Goal: Information Seeking & Learning: Find specific fact

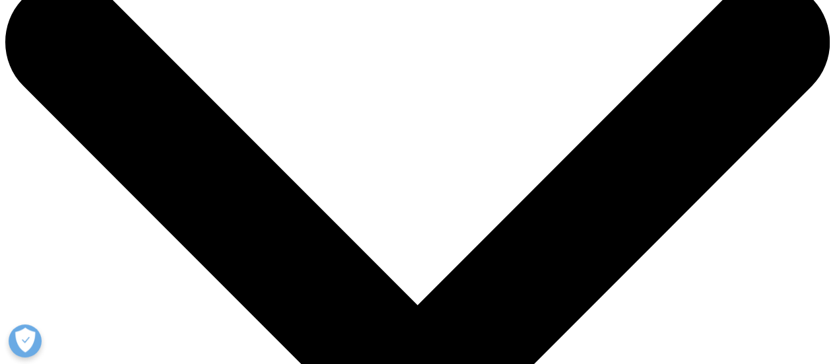
scroll to position [41, 0]
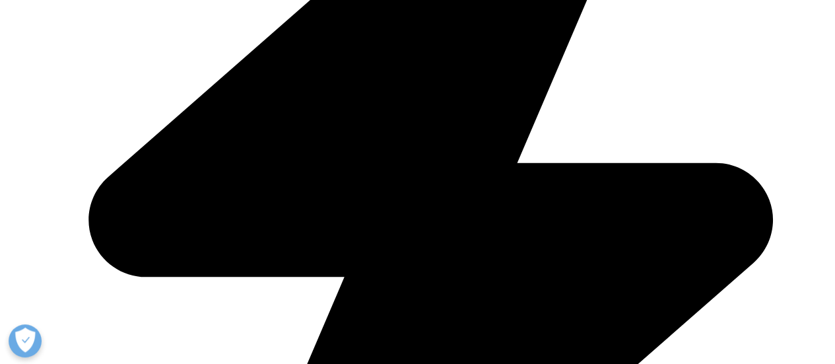
scroll to position [570, 0]
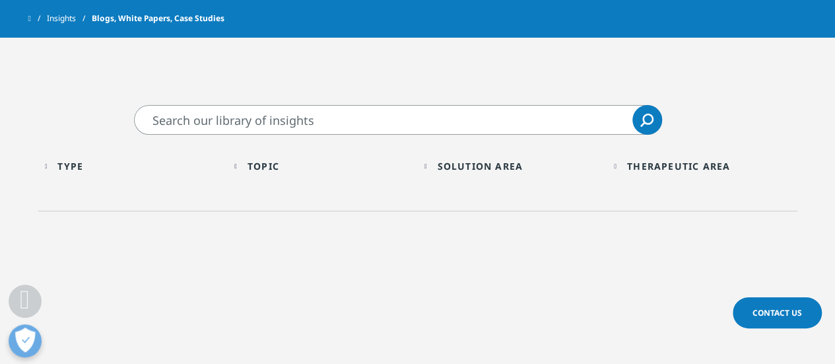
scroll to position [483, 0]
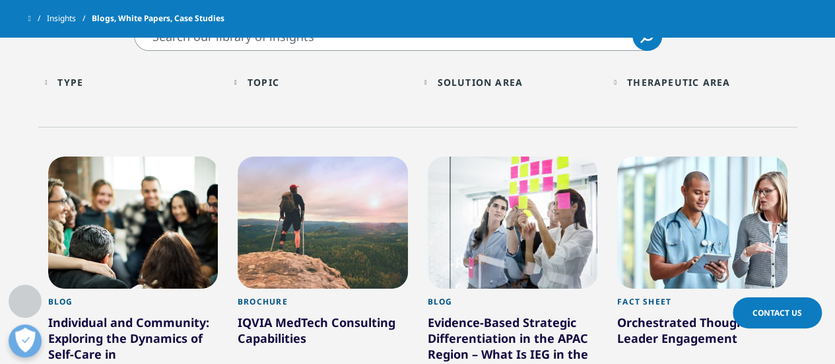
click at [279, 85] on div "Topic" at bounding box center [264, 82] width 32 height 13
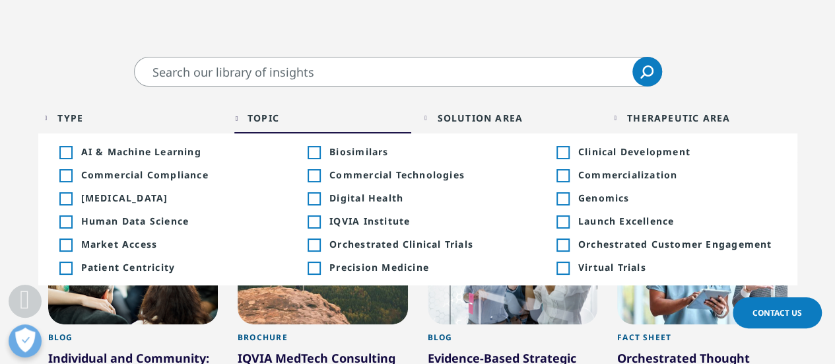
scroll to position [411, 0]
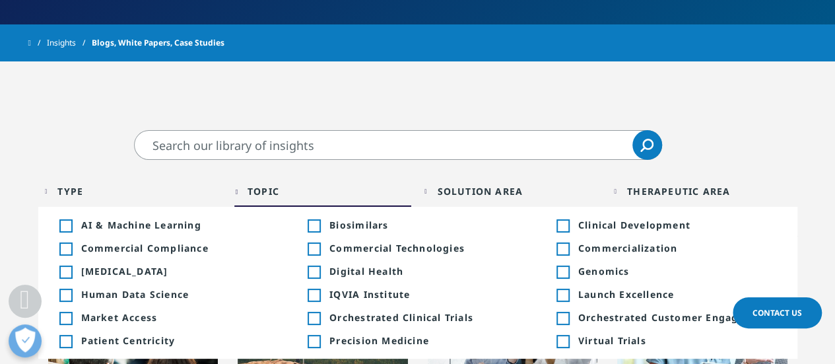
click at [206, 152] on input "Search" at bounding box center [398, 145] width 528 height 30
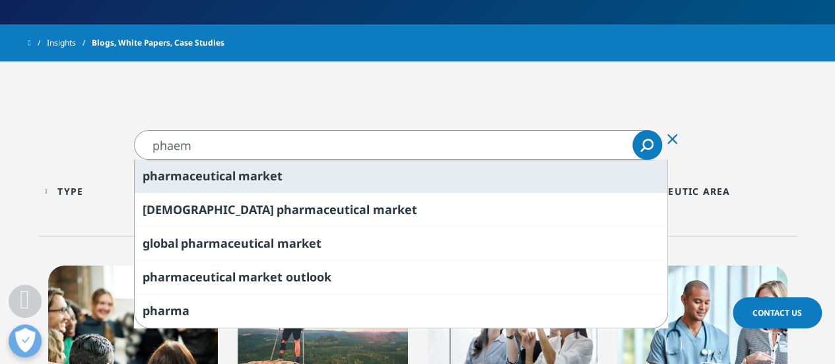
click at [193, 170] on span "aceutical" at bounding box center [208, 176] width 53 height 16
type input "pharmaceutical market"
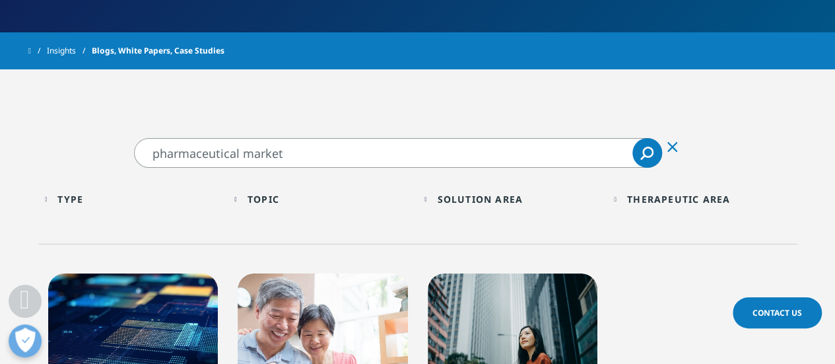
scroll to position [389, 0]
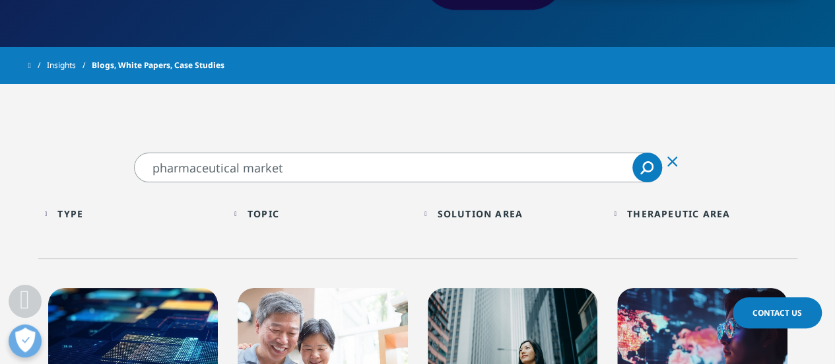
click at [125, 209] on div "Type Loading" at bounding box center [139, 213] width 164 height 13
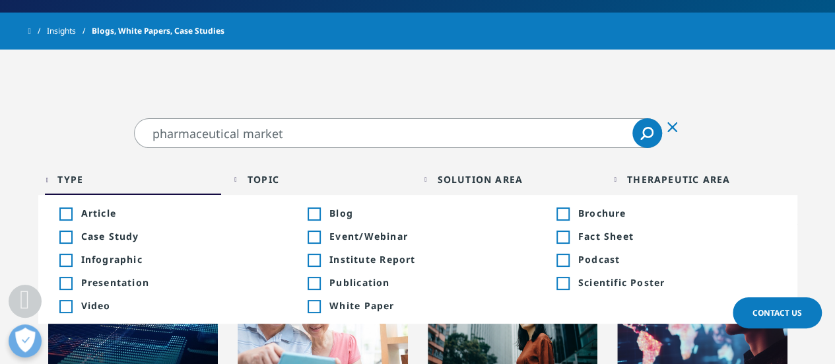
scroll to position [430, 0]
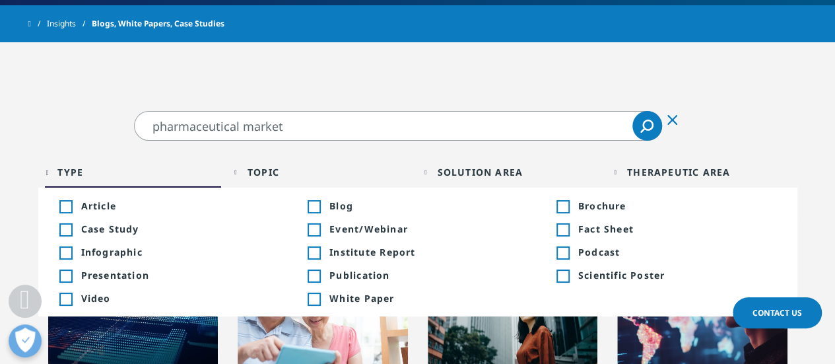
click at [564, 228] on div "Toggle" at bounding box center [562, 230] width 12 height 12
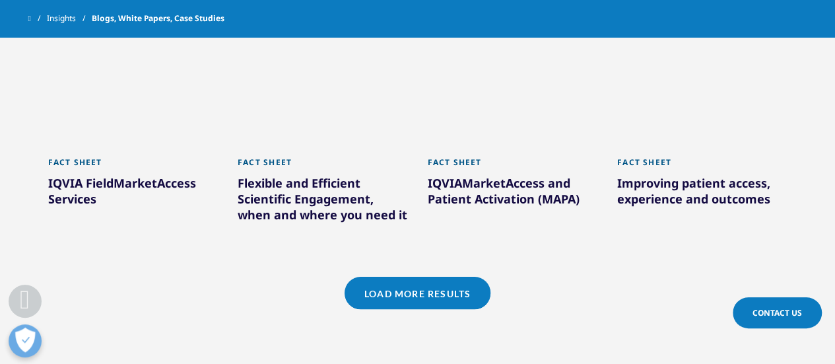
scroll to position [1183, 0]
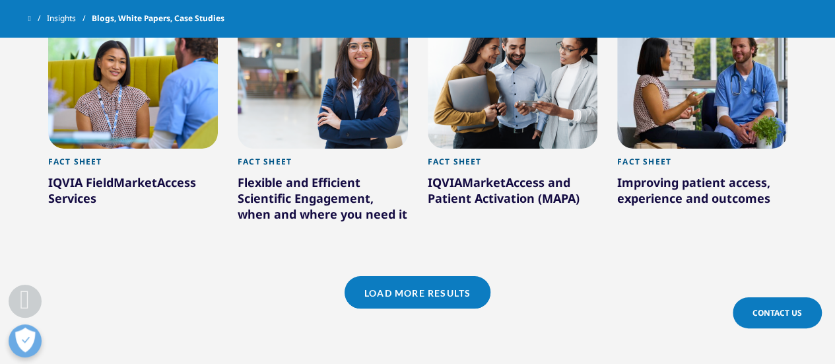
click at [373, 284] on link "Load More Results" at bounding box center [418, 292] width 146 height 32
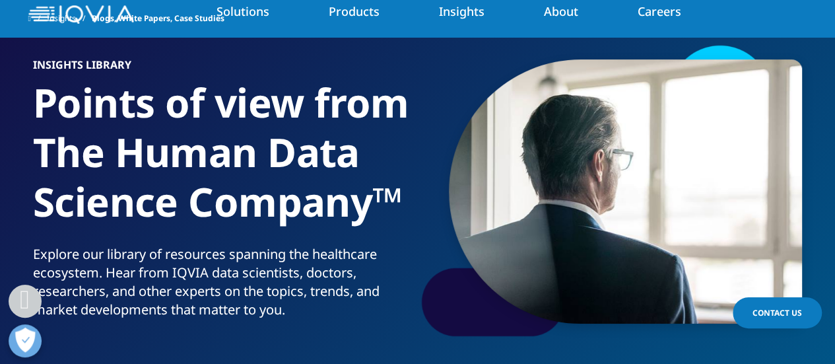
scroll to position [0, 0]
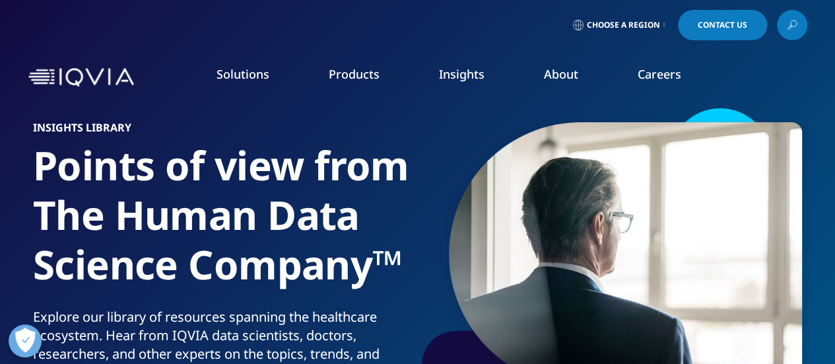
click at [399, 137] on h6 "Insights Library" at bounding box center [223, 131] width 380 height 18
click at [94, 77] on img at bounding box center [81, 77] width 106 height 19
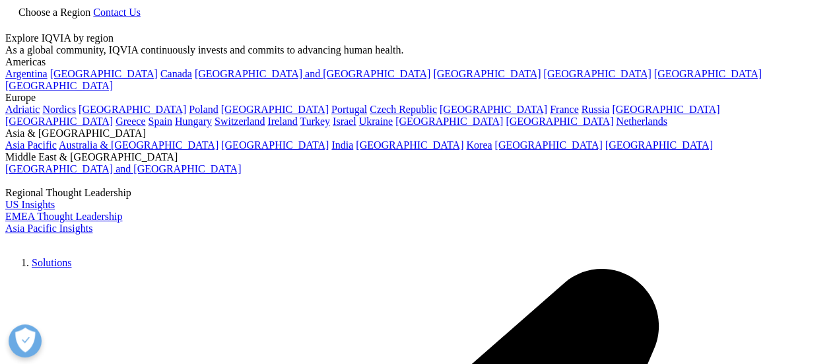
drag, startPoint x: 308, startPoint y: 100, endPoint x: 601, endPoint y: -42, distance: 324.7
drag, startPoint x: 412, startPoint y: 85, endPoint x: 335, endPoint y: 101, distance: 78.2
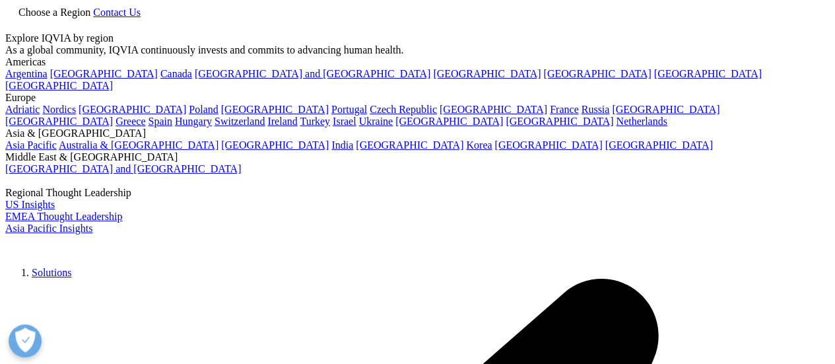
type input "p"
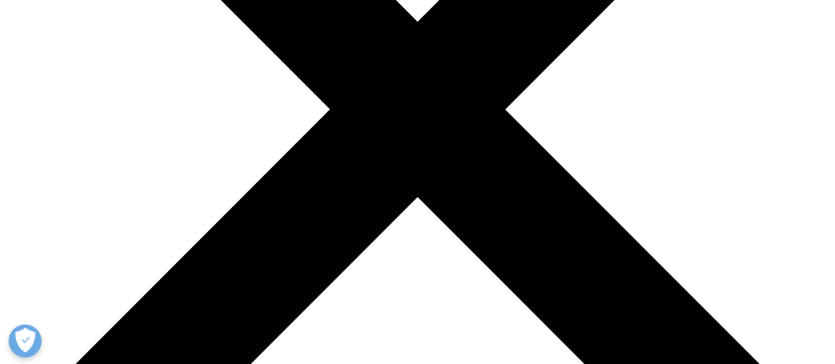
scroll to position [315, 0]
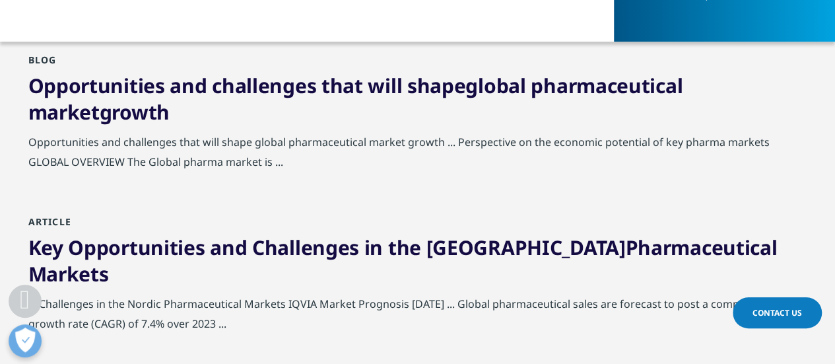
click at [250, 108] on div "Opportunities and challenges that will shape global pharmaceutical market growth" at bounding box center [417, 102] width 779 height 59
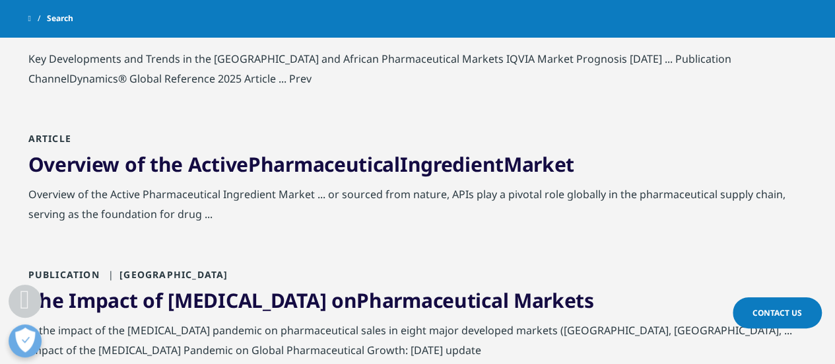
scroll to position [1066, 0]
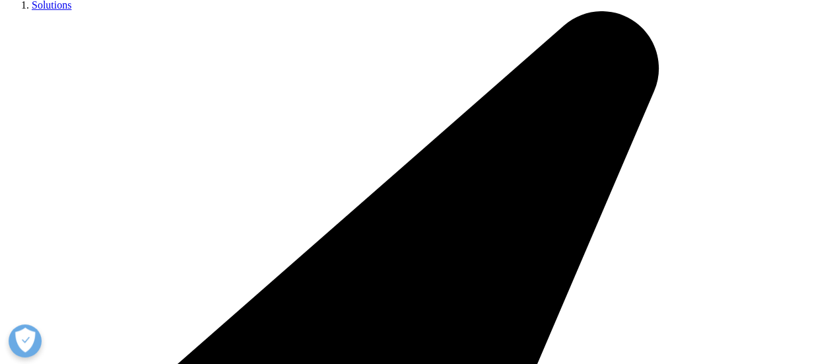
scroll to position [267, 0]
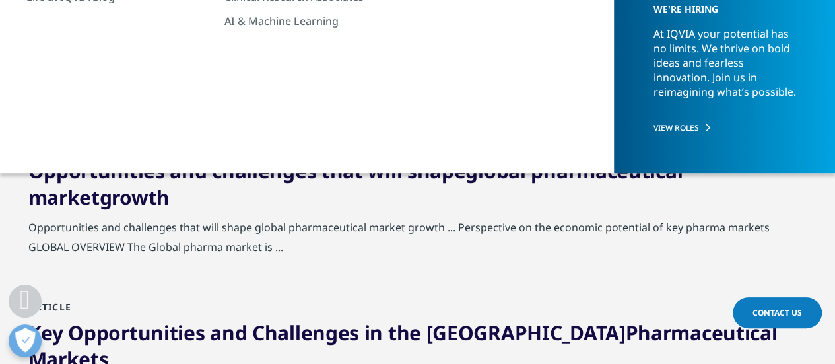
click at [230, 172] on link "Opportunities and challenges that will shape global pharmaceutical market growth" at bounding box center [355, 183] width 655 height 53
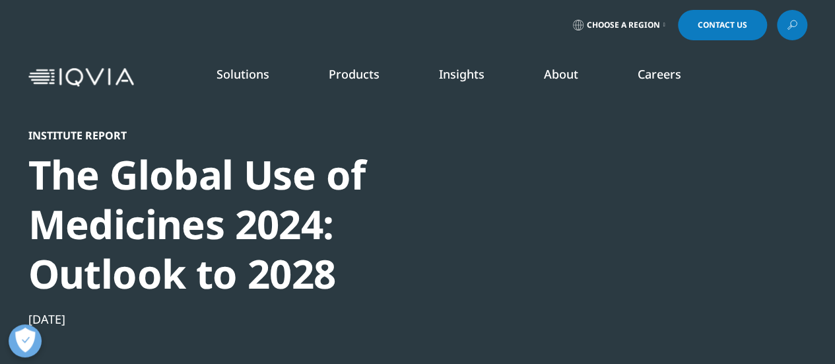
click at [94, 77] on img at bounding box center [81, 77] width 106 height 19
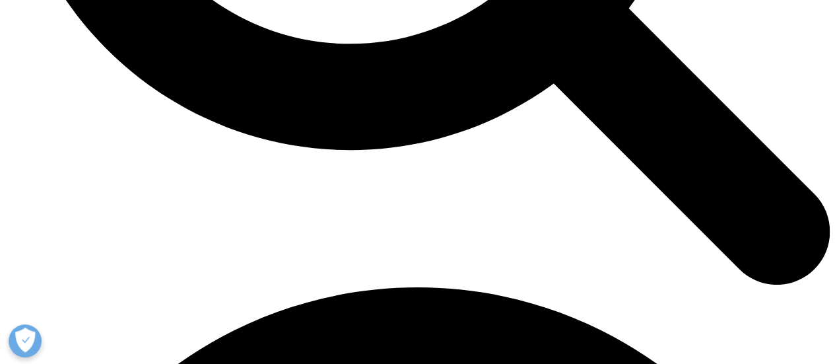
scroll to position [1385, 0]
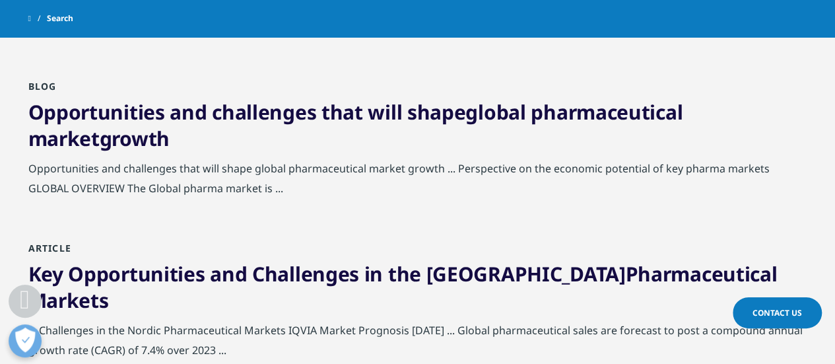
scroll to position [307, 0]
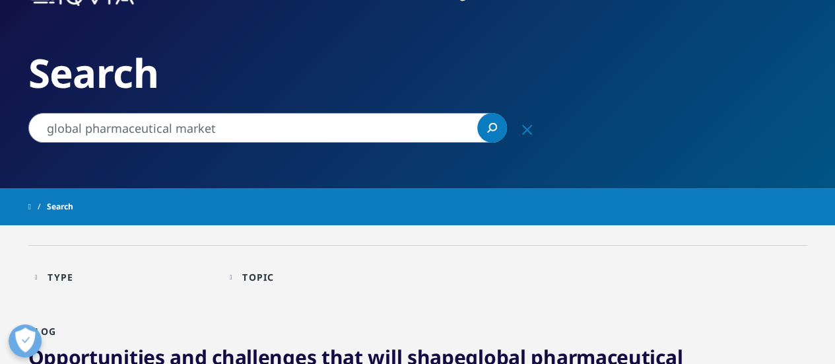
scroll to position [178, 0]
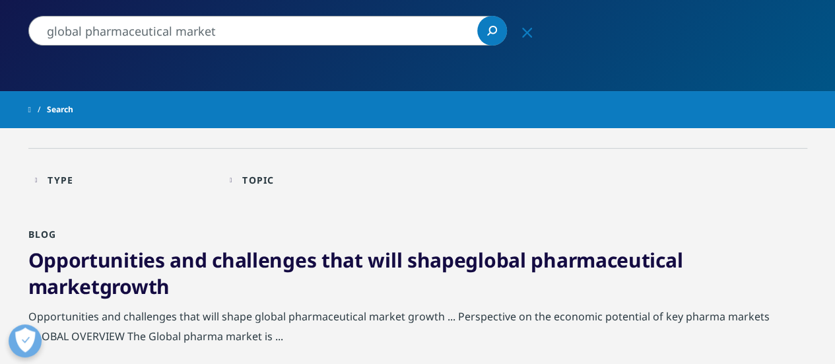
click at [282, 178] on div "Topic Loading" at bounding box center [326, 180] width 168 height 13
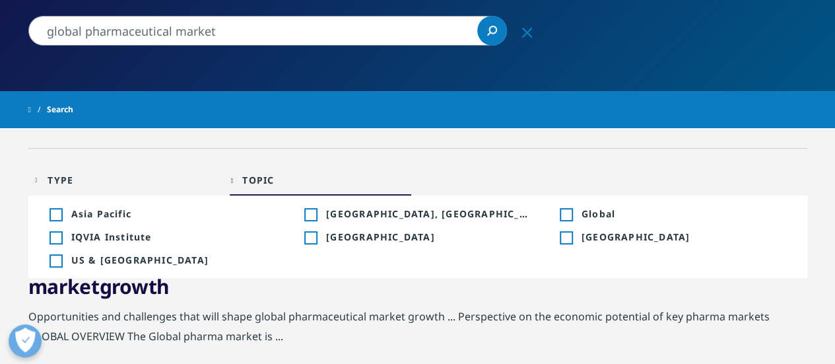
click at [100, 180] on div "Type Loading" at bounding box center [132, 180] width 168 height 13
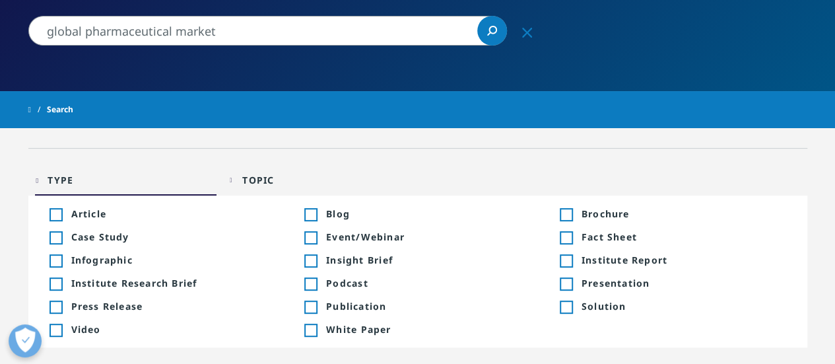
click at [257, 175] on div "Topic" at bounding box center [258, 180] width 32 height 13
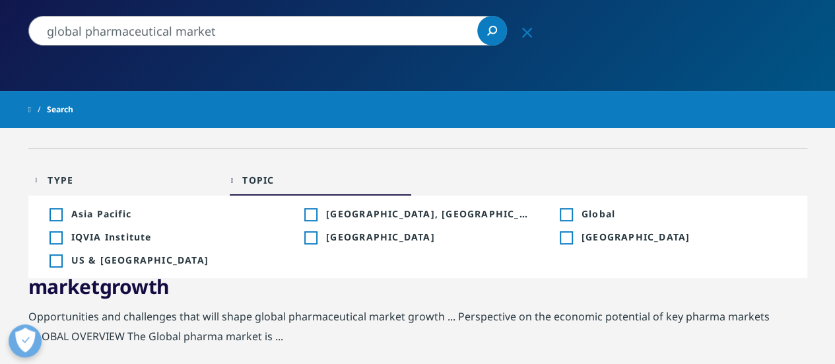
click at [564, 214] on div "Toggle" at bounding box center [566, 215] width 12 height 12
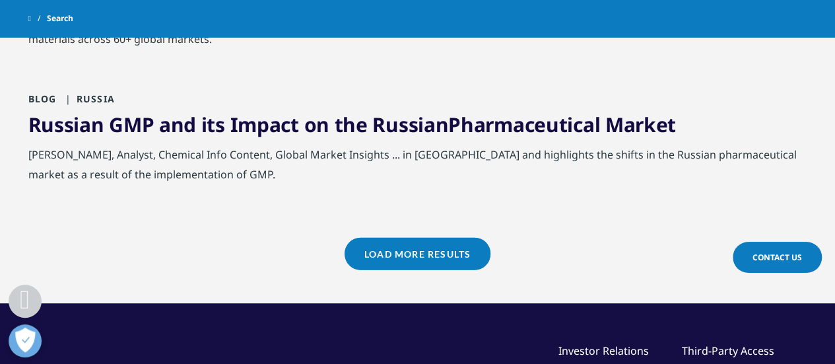
scroll to position [1695, 0]
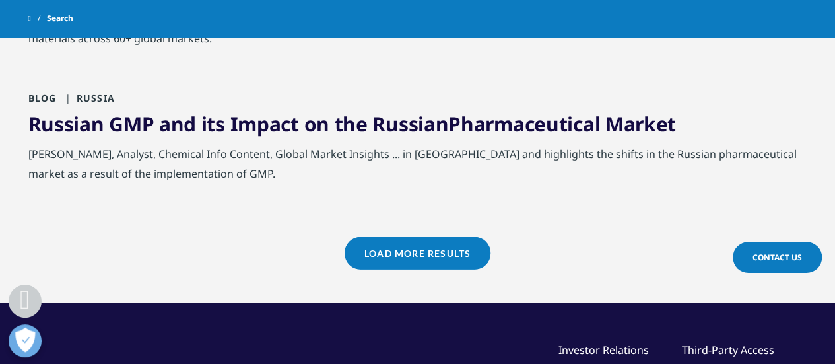
click at [383, 237] on link "Load More Results" at bounding box center [418, 253] width 146 height 32
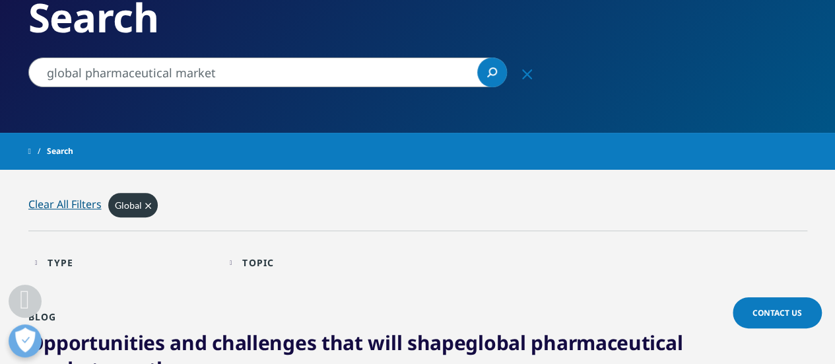
scroll to position [0, 0]
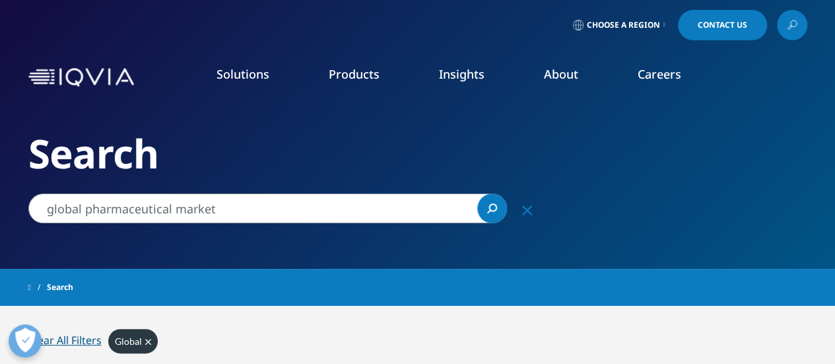
click at [269, 209] on input "global pharmaceutical market" at bounding box center [267, 208] width 479 height 30
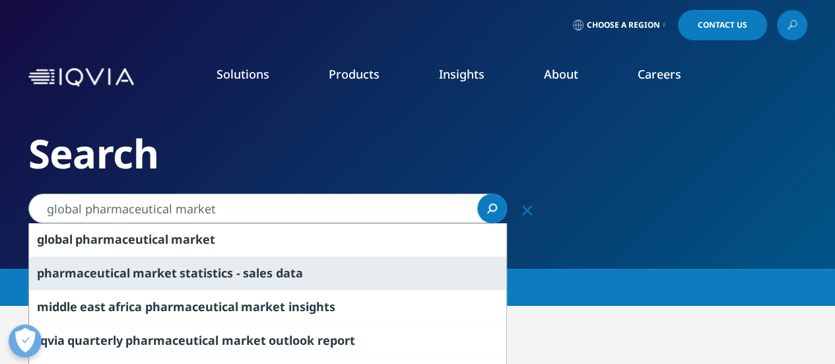
click at [222, 269] on span "statistics" at bounding box center [206, 273] width 53 height 16
type input "pharmaceutical market statistics - sales data"
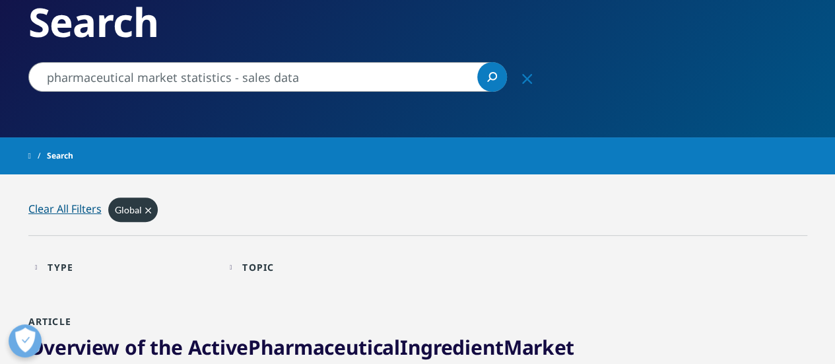
scroll to position [126, 0]
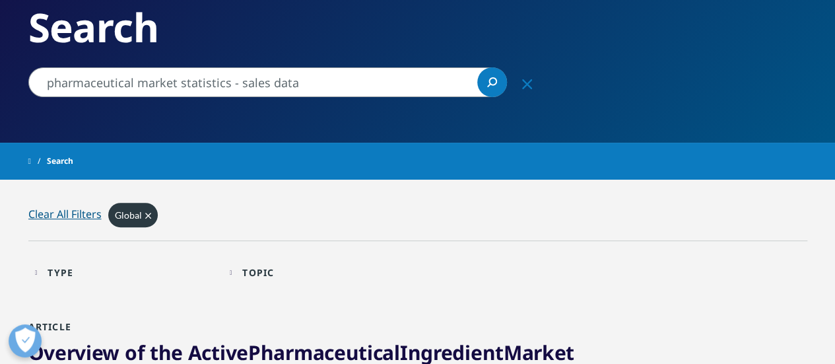
click at [492, 83] on icon "Search" at bounding box center [492, 82] width 10 height 10
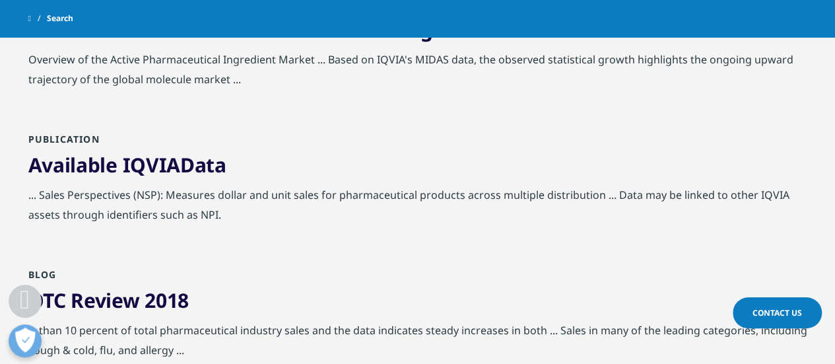
scroll to position [414, 0]
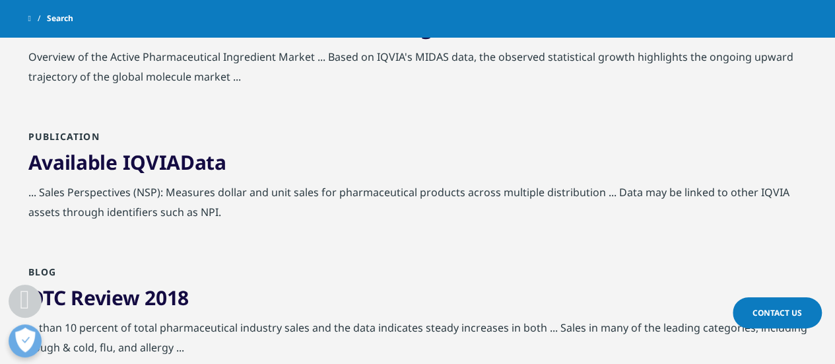
click at [173, 162] on link "Available IQVIA Data" at bounding box center [127, 162] width 198 height 27
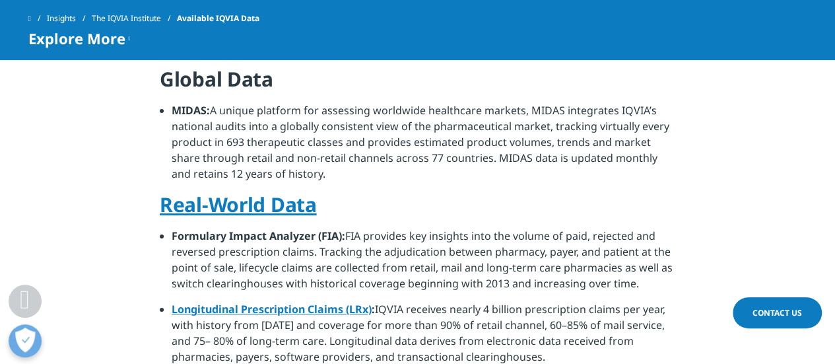
scroll to position [774, 0]
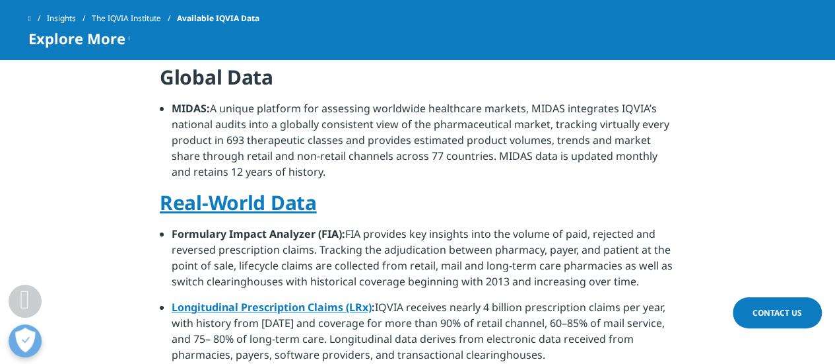
click at [178, 189] on link "Real-World Data" at bounding box center [238, 202] width 157 height 27
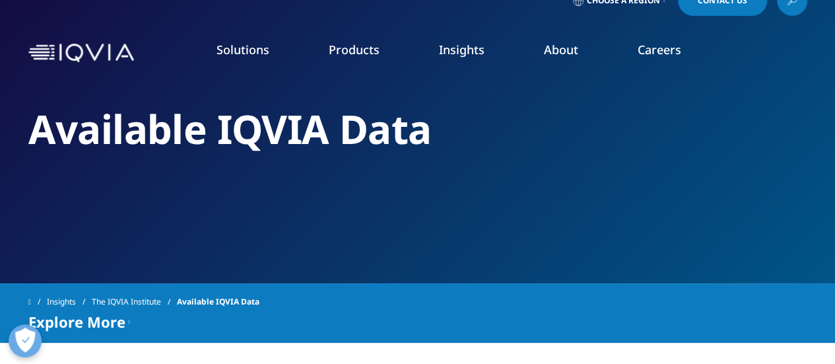
scroll to position [22, 0]
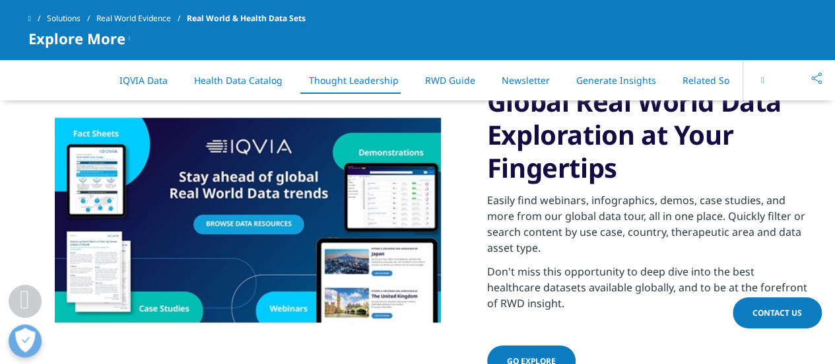
scroll to position [1950, 0]
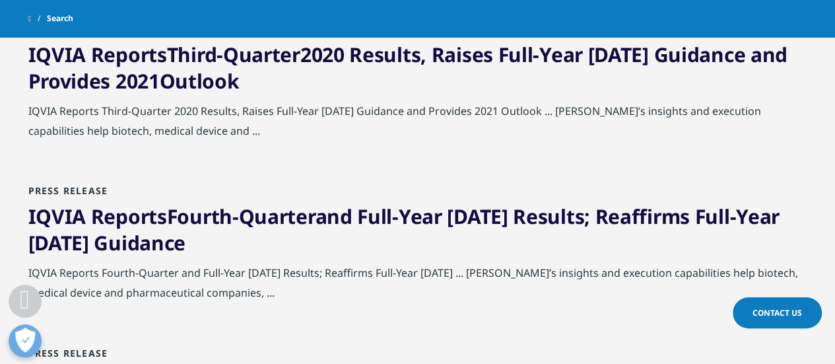
scroll to position [494, 0]
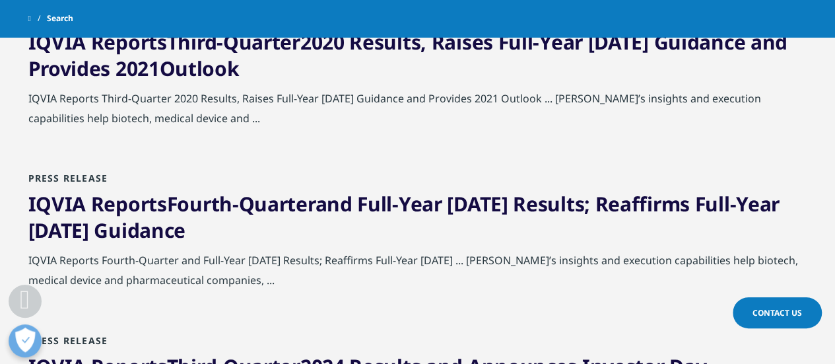
click at [274, 201] on span "Quarter" at bounding box center [277, 203] width 77 height 27
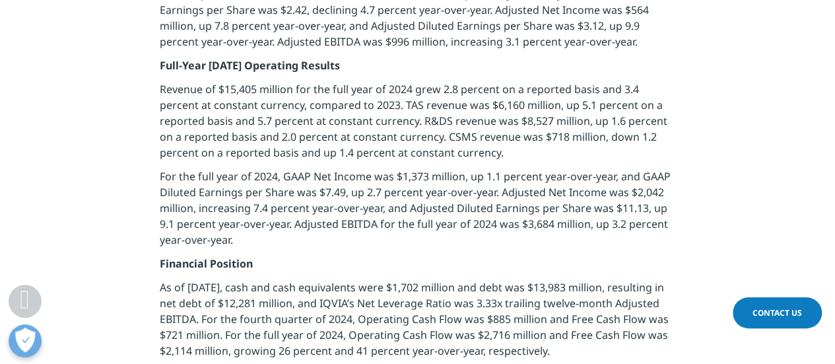
scroll to position [1339, 0]
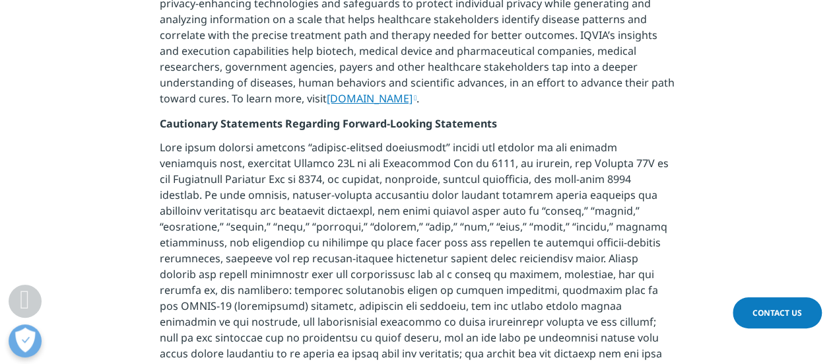
scroll to position [2379, 0]
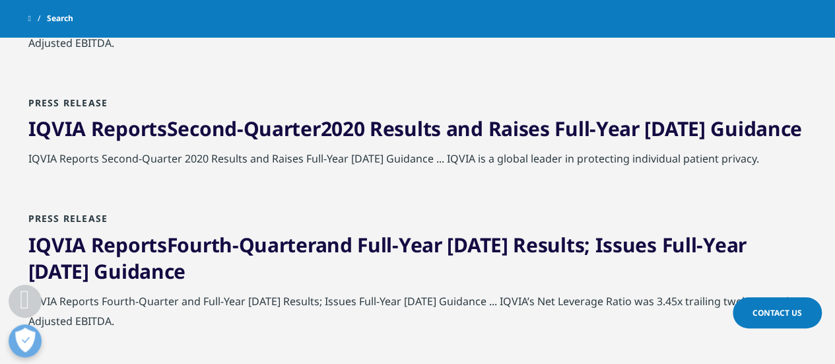
scroll to position [1003, 0]
